Goal: Task Accomplishment & Management: Manage account settings

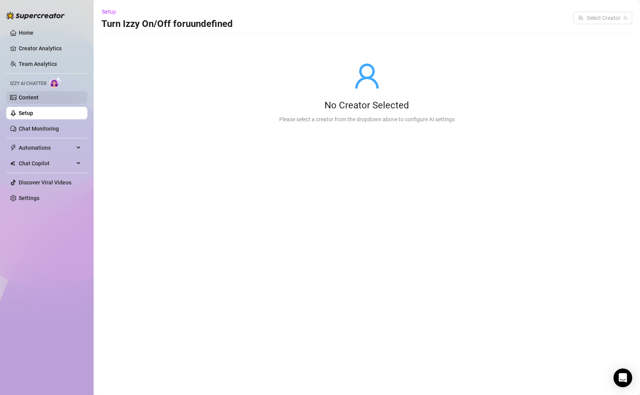
click at [38, 101] on link "Content" at bounding box center [29, 97] width 20 height 6
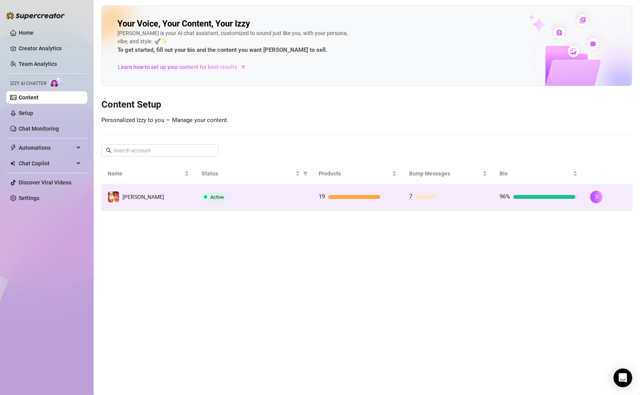
click at [259, 193] on div "Active" at bounding box center [254, 196] width 105 height 9
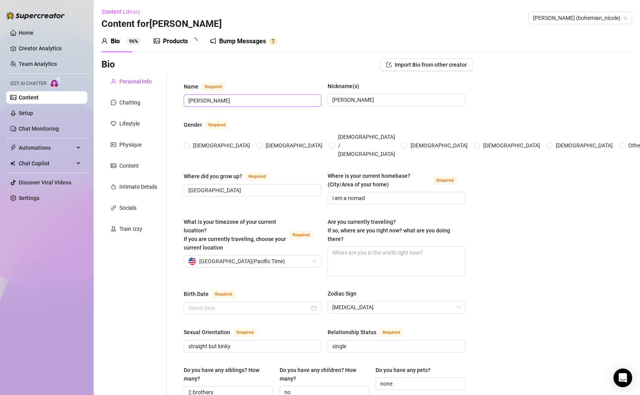
radio input "true"
type input "[DATE]"
click at [253, 46] on div "Bump Messages 7" at bounding box center [248, 41] width 67 height 22
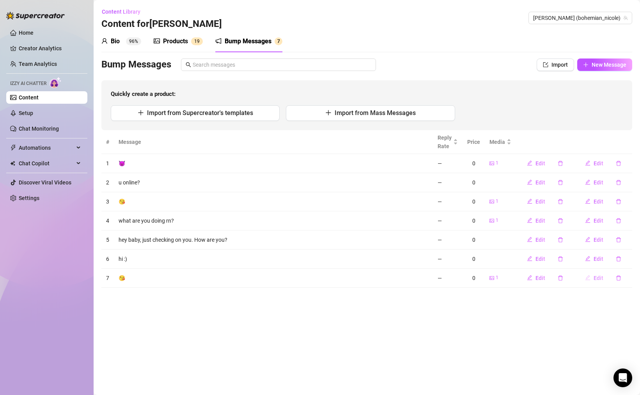
click at [600, 284] on button "Edit" at bounding box center [594, 278] width 31 height 12
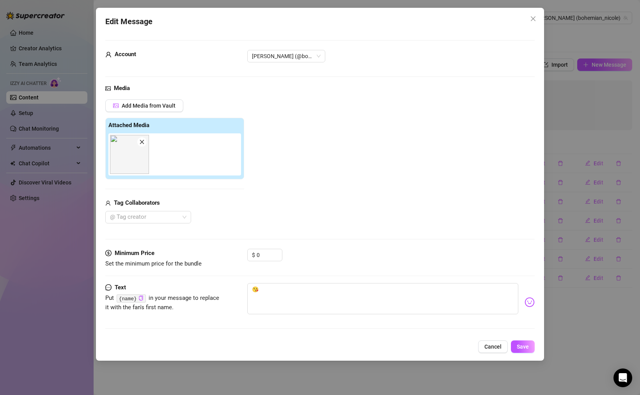
click at [165, 224] on div "Media Add Media from Vault Attached Media Tag Collaborators @ Tag creator" at bounding box center [320, 166] width 430 height 165
click at [164, 217] on div at bounding box center [144, 217] width 75 height 11
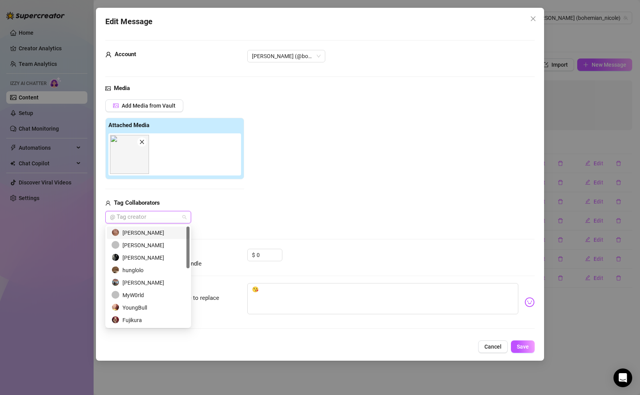
click at [154, 227] on div "[PERSON_NAME]" at bounding box center [148, 233] width 83 height 12
click at [156, 218] on icon "Close" at bounding box center [158, 217] width 4 height 4
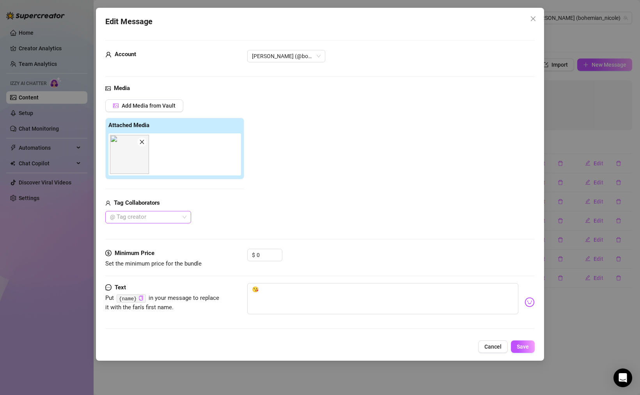
click at [221, 208] on div "Tag Collaborators @ Tag creator" at bounding box center [174, 211] width 139 height 25
click at [484, 345] on button "Cancel" at bounding box center [493, 347] width 30 height 12
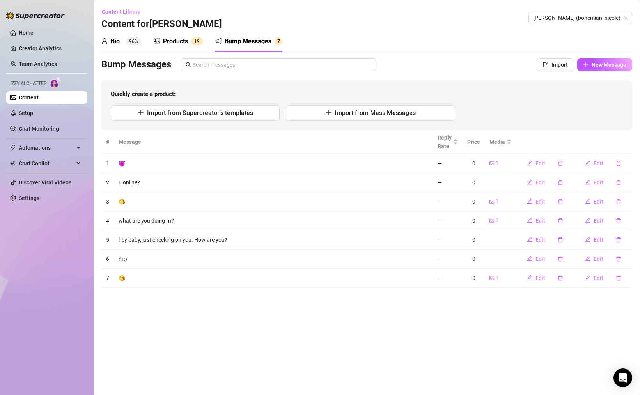
click at [183, 43] on div "Products" at bounding box center [175, 41] width 25 height 9
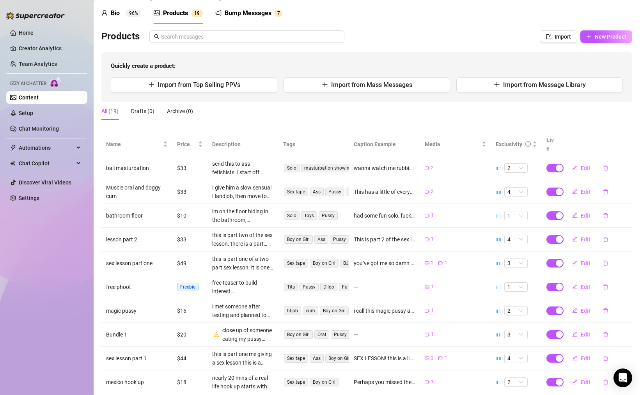
scroll to position [64, 0]
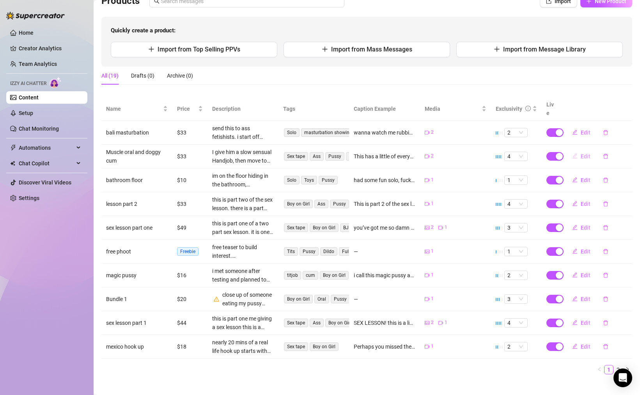
click at [573, 151] on button "Edit" at bounding box center [581, 156] width 31 height 12
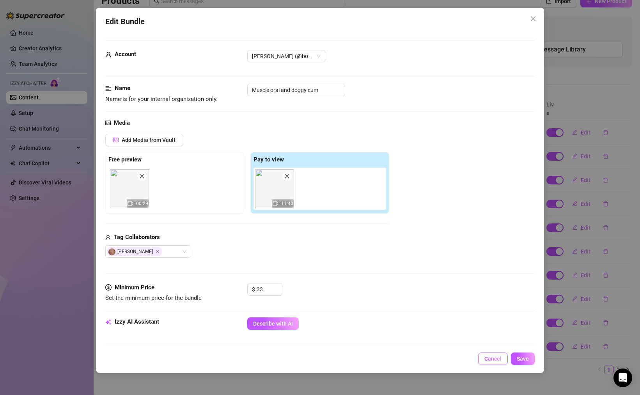
click at [489, 359] on span "Cancel" at bounding box center [493, 359] width 17 height 6
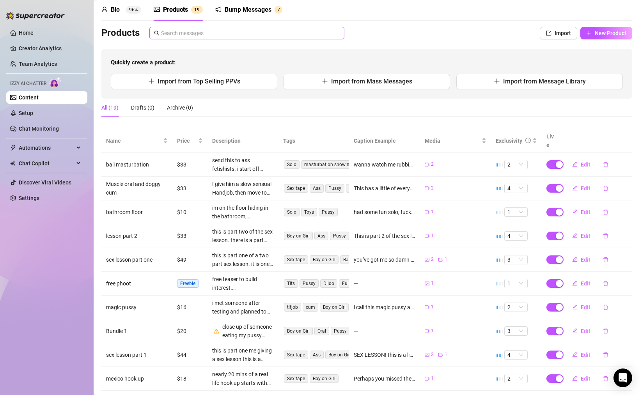
scroll to position [0, 0]
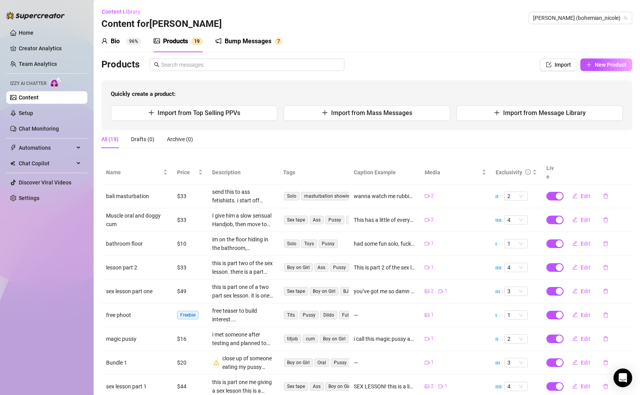
click at [256, 35] on div "Bump Messages 7" at bounding box center [248, 41] width 67 height 22
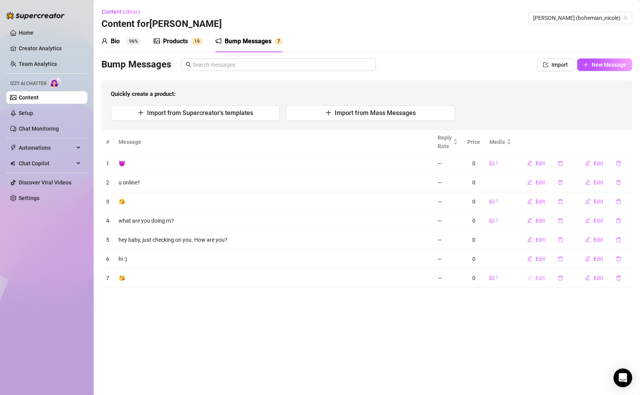
click at [541, 281] on span "Edit" at bounding box center [541, 278] width 10 height 6
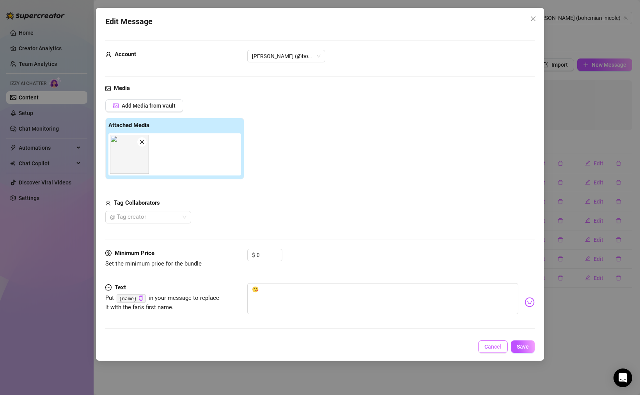
click at [494, 352] on button "Cancel" at bounding box center [493, 347] width 30 height 12
